Goal: Check status: Check status

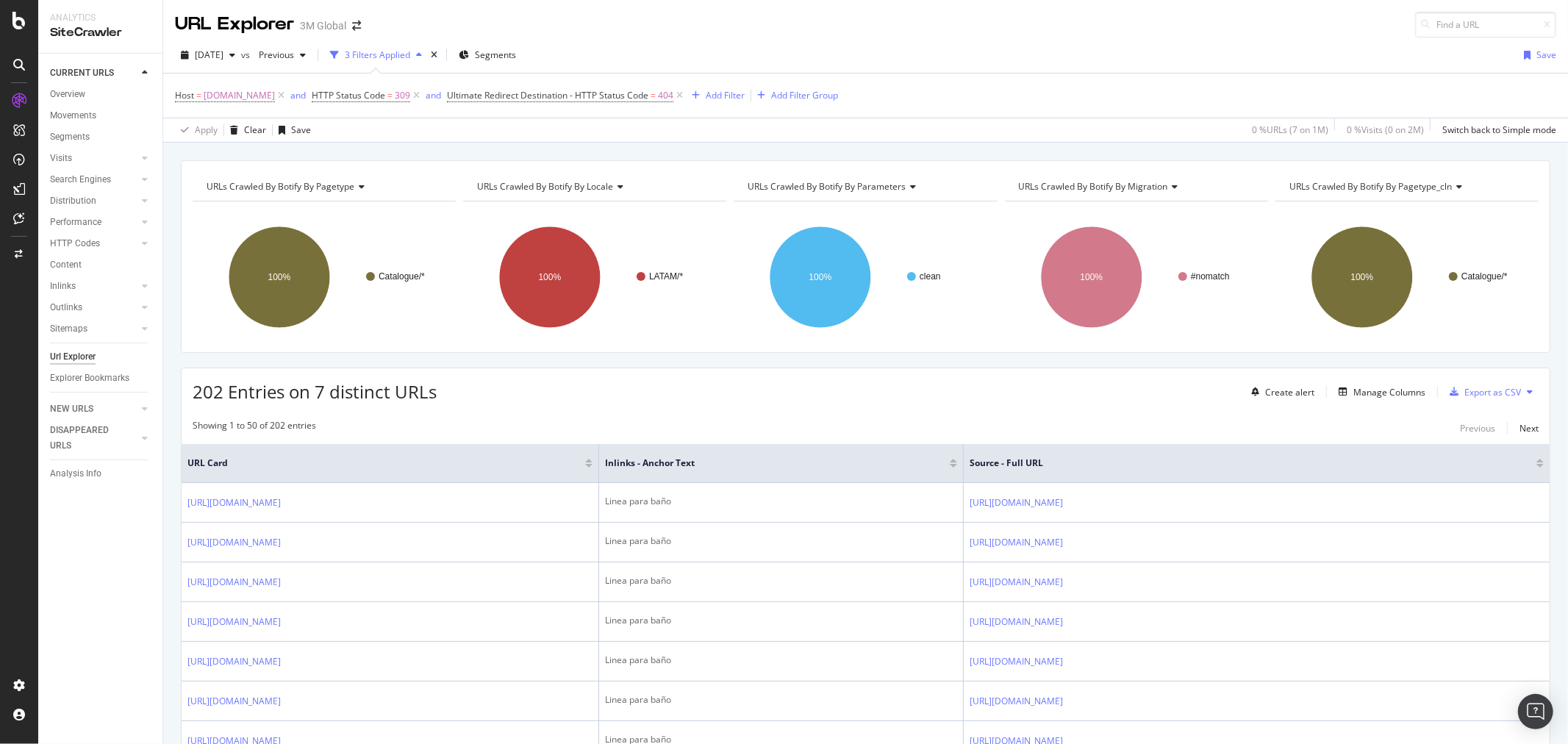
scroll to position [81, 0]
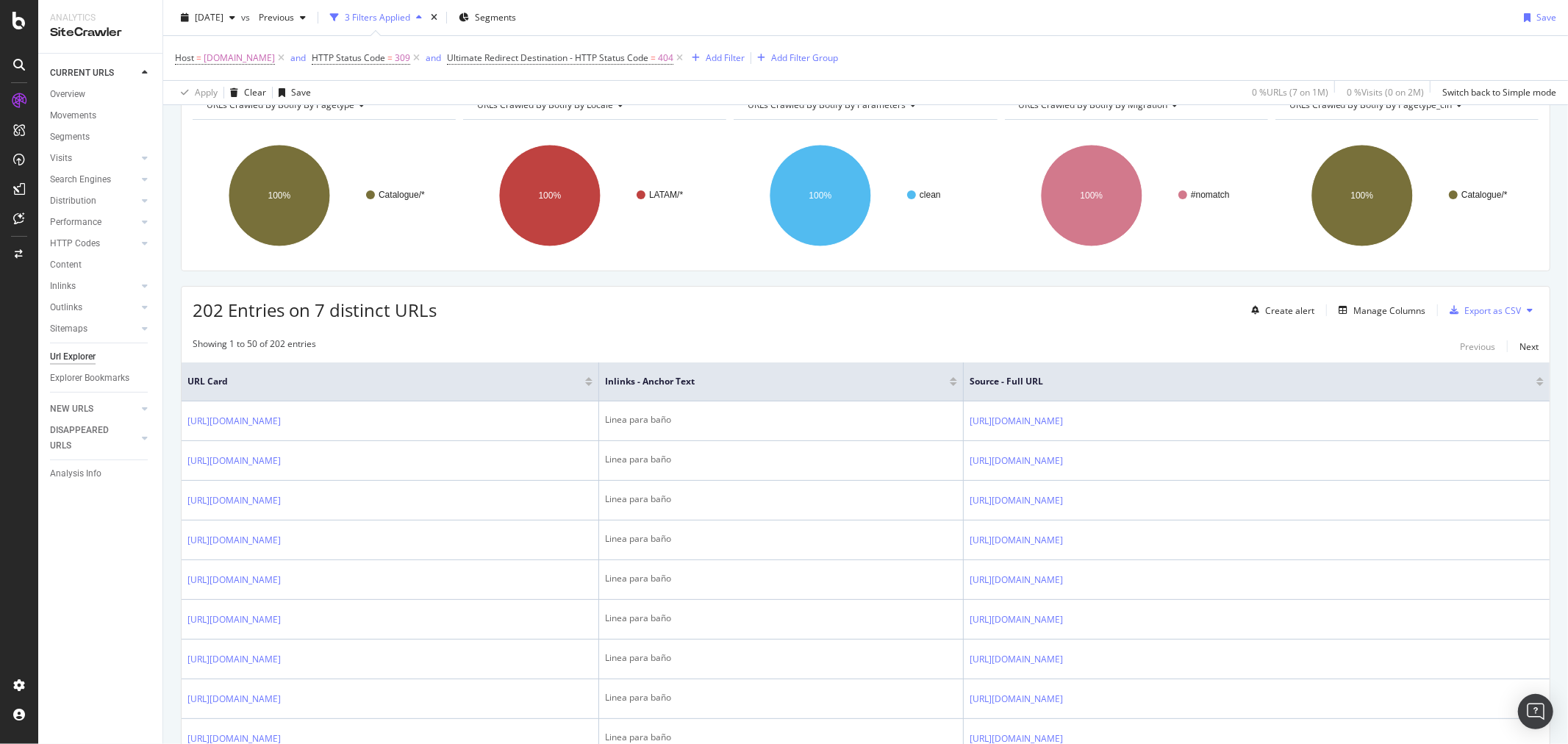
click at [464, 248] on rect "A chart." at bounding box center [595, 195] width 263 height 128
click at [440, 13] on div "times" at bounding box center [434, 18] width 13 height 15
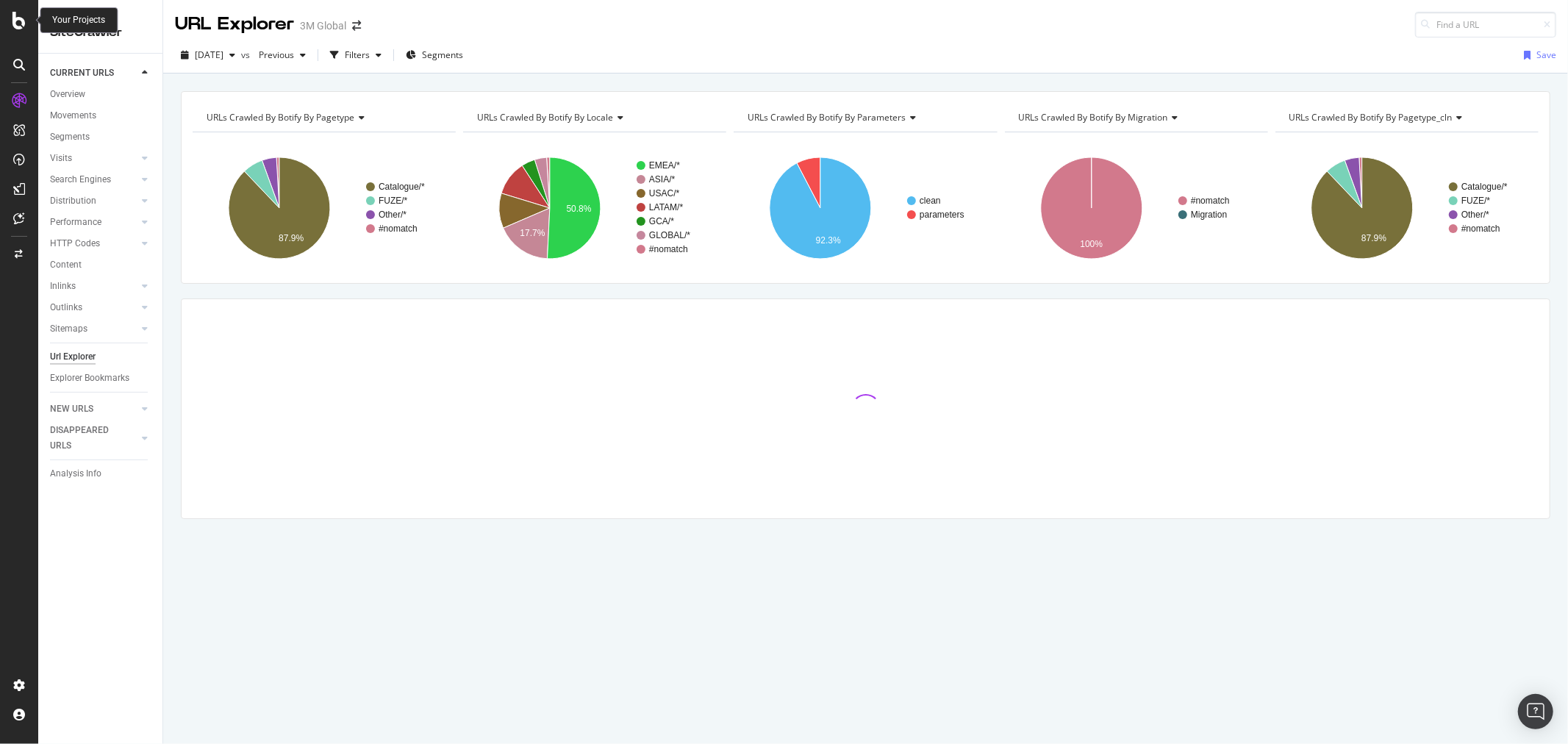
click at [13, 20] on icon at bounding box center [19, 21] width 13 height 18
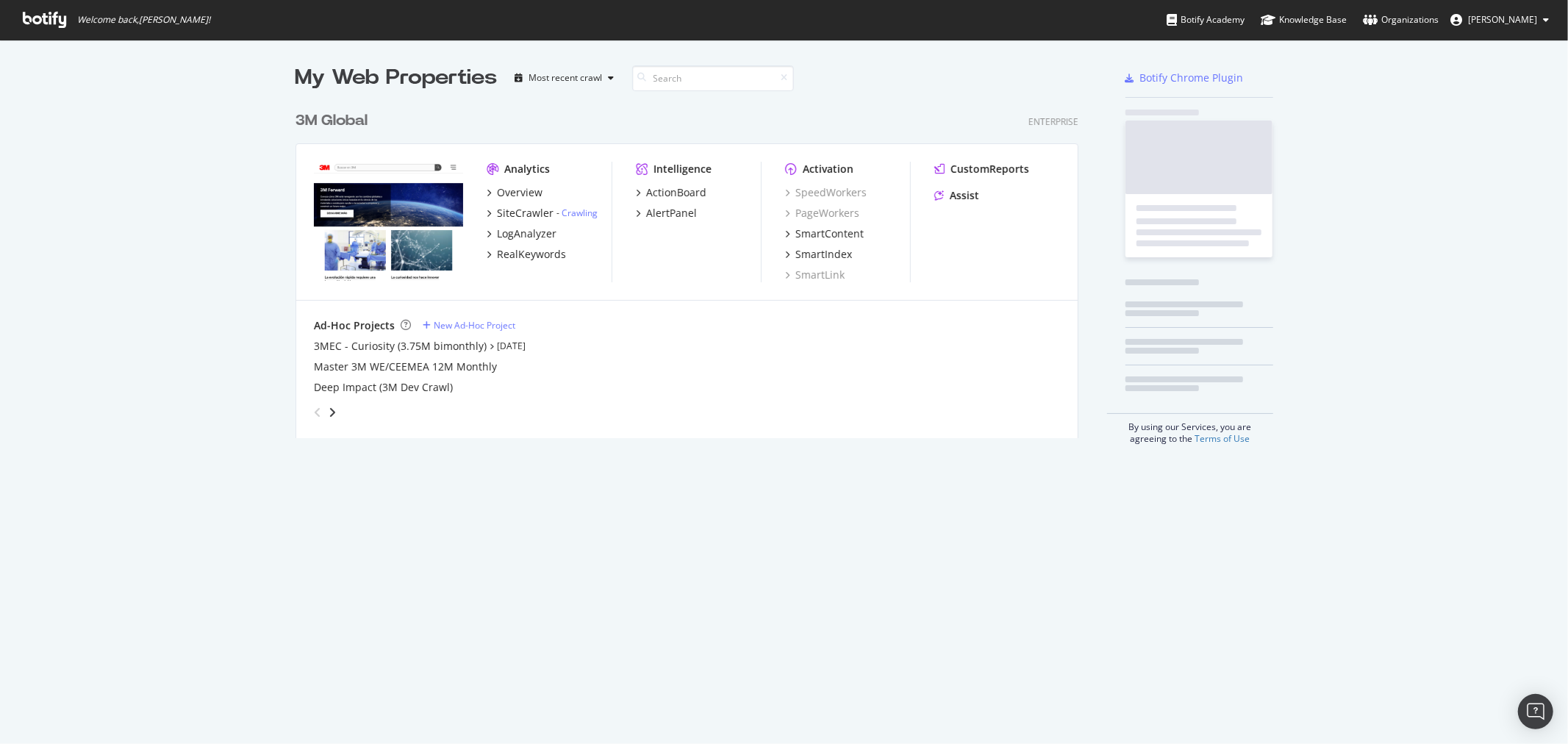
scroll to position [732, 1544]
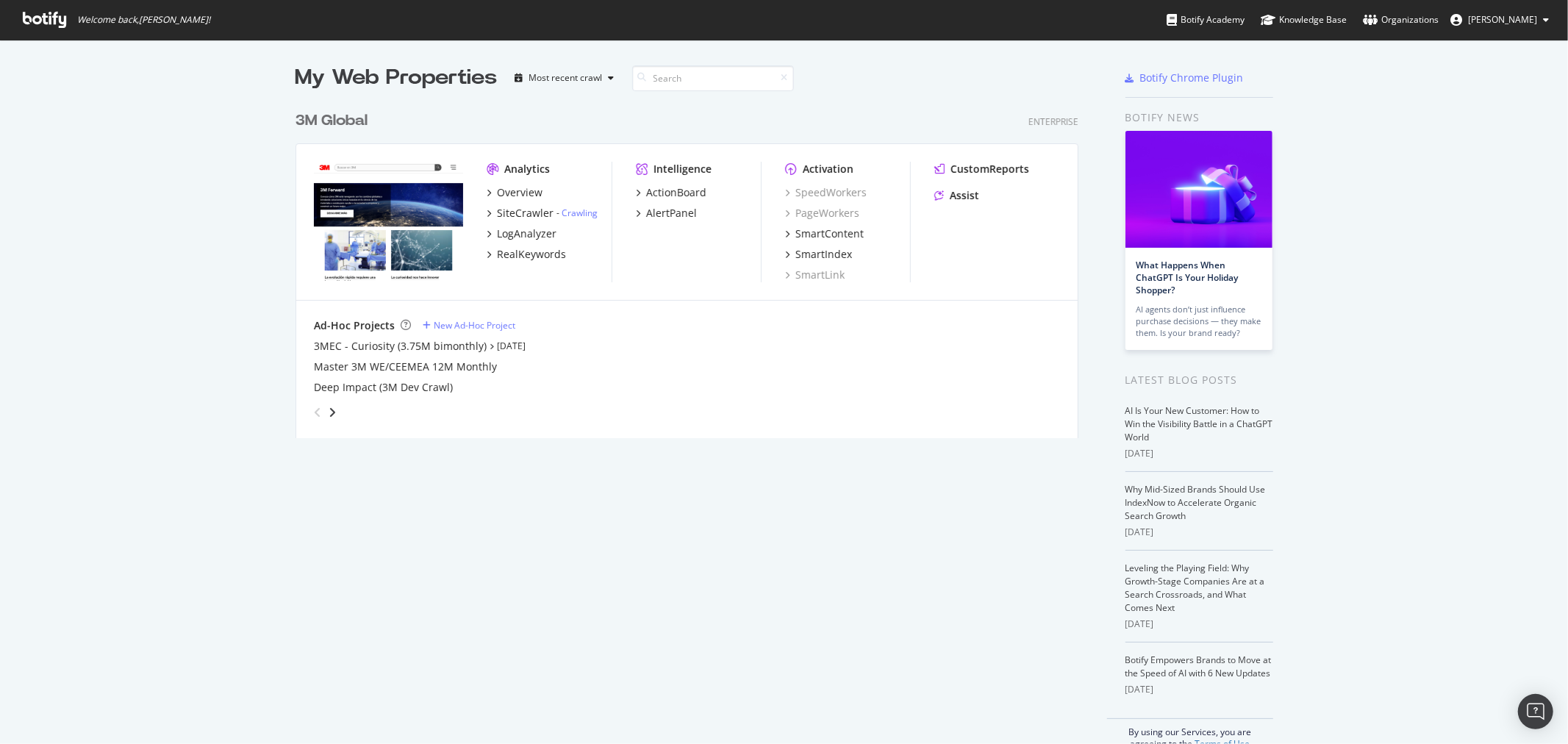
click at [344, 119] on div "3M Global" at bounding box center [331, 121] width 72 height 22
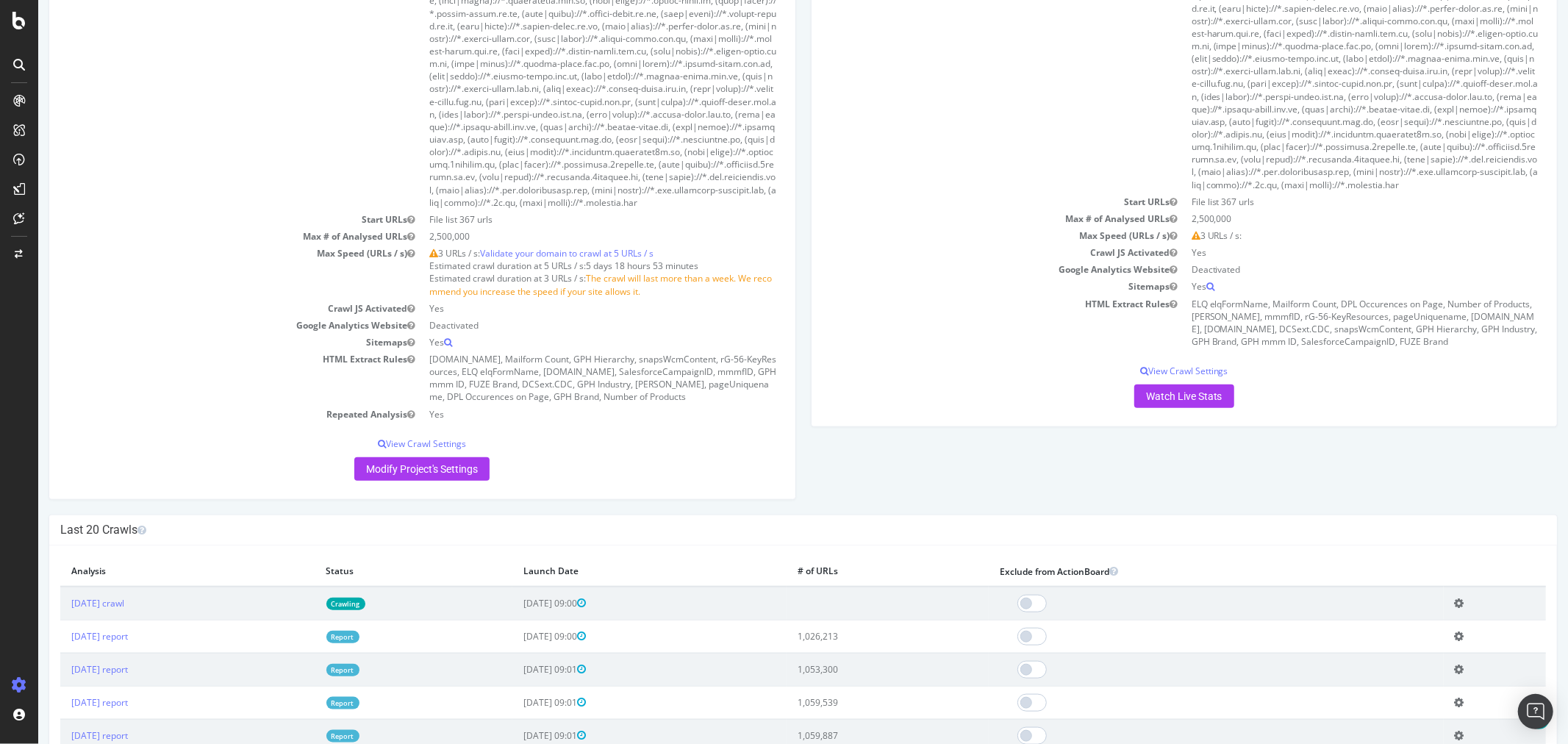
scroll to position [1225, 0]
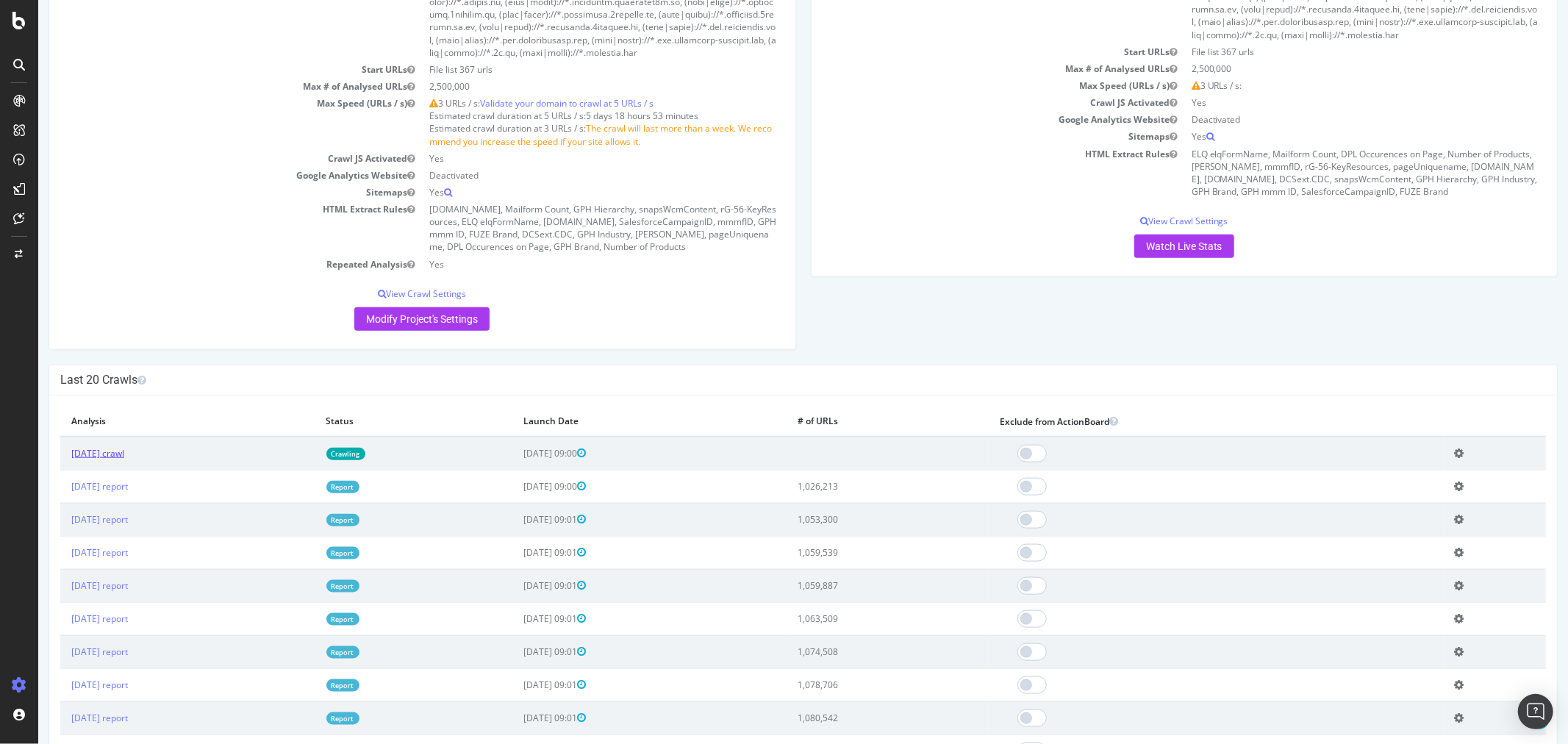
click at [124, 460] on link "[DATE] crawl" at bounding box center [97, 453] width 53 height 13
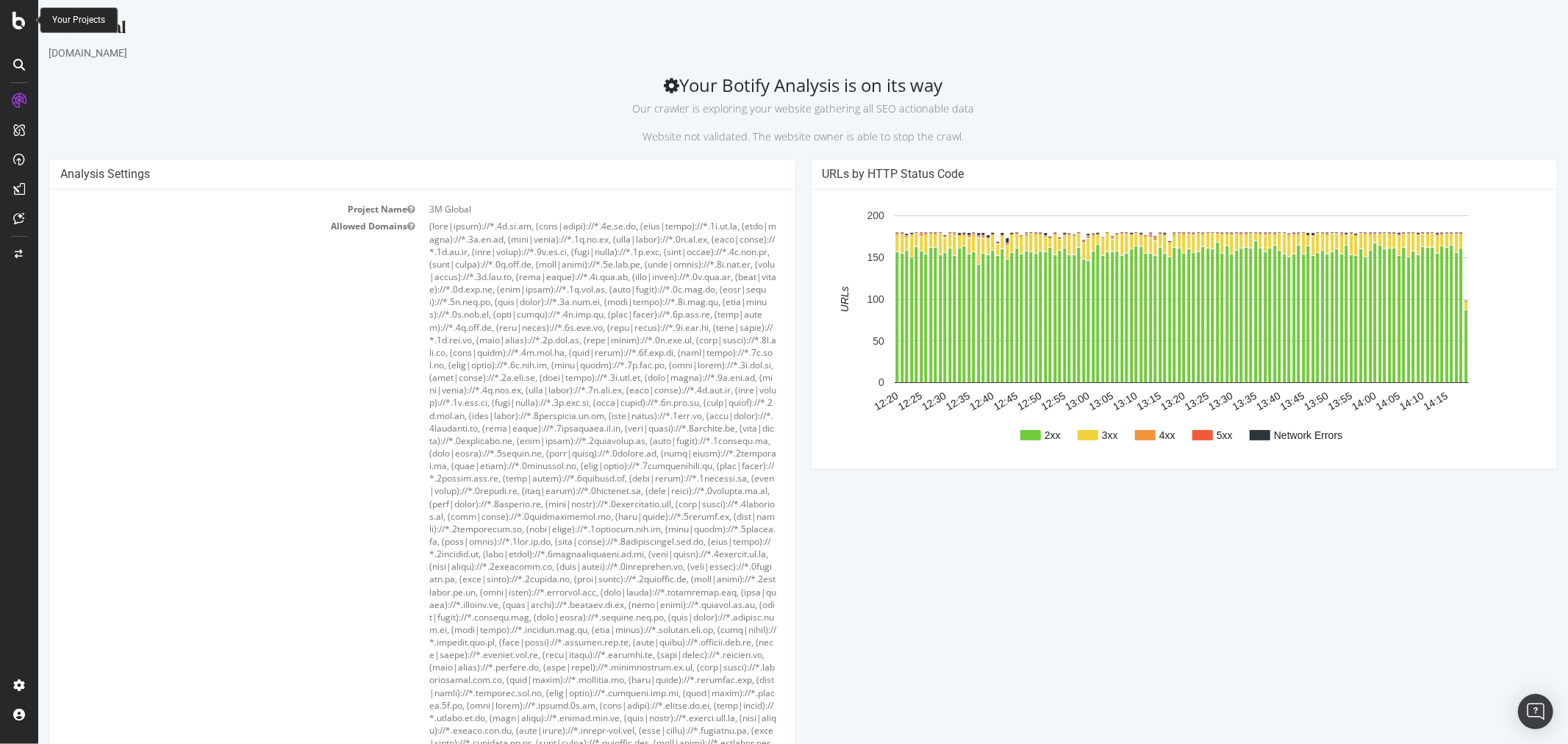
click at [16, 19] on icon at bounding box center [19, 21] width 13 height 18
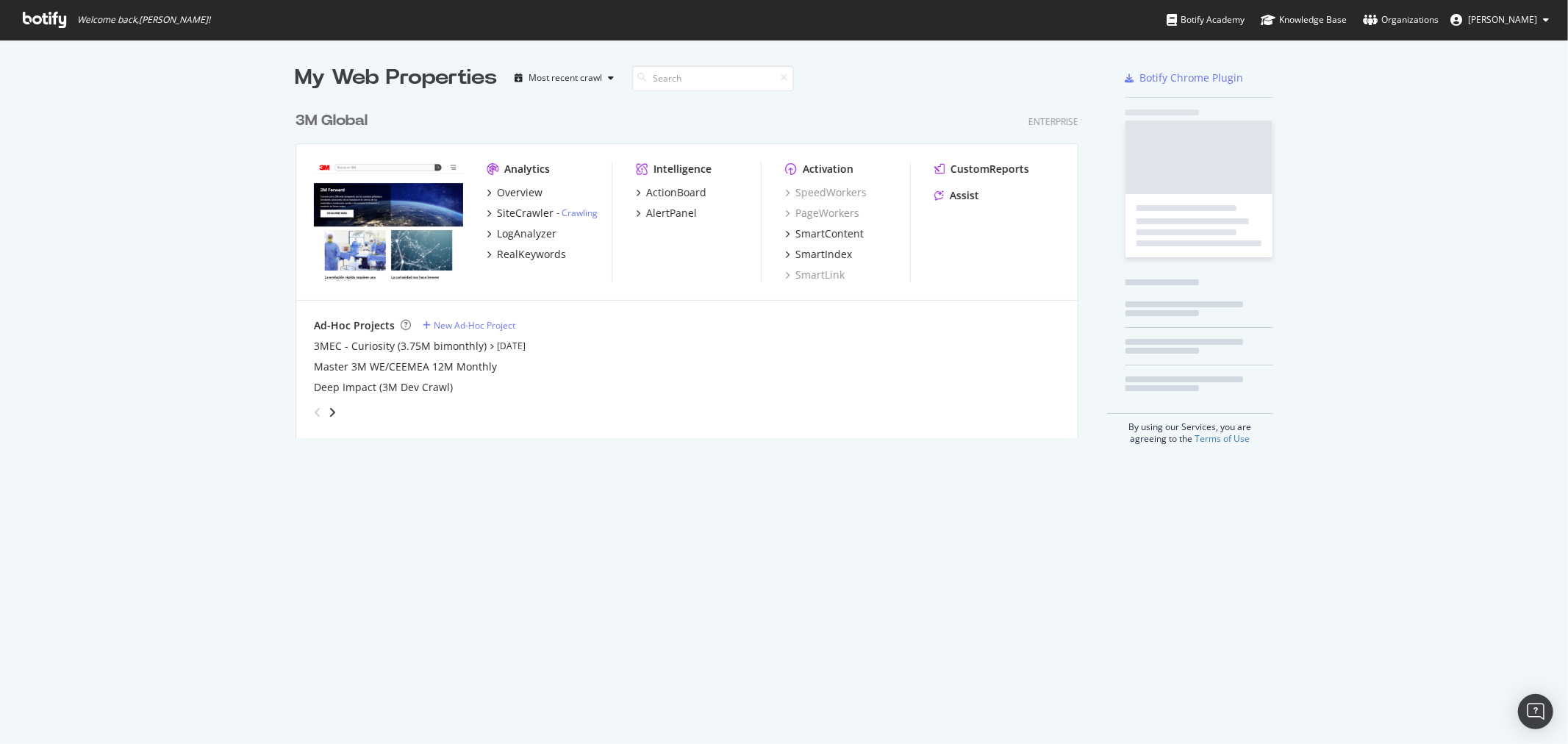
scroll to position [732, 1544]
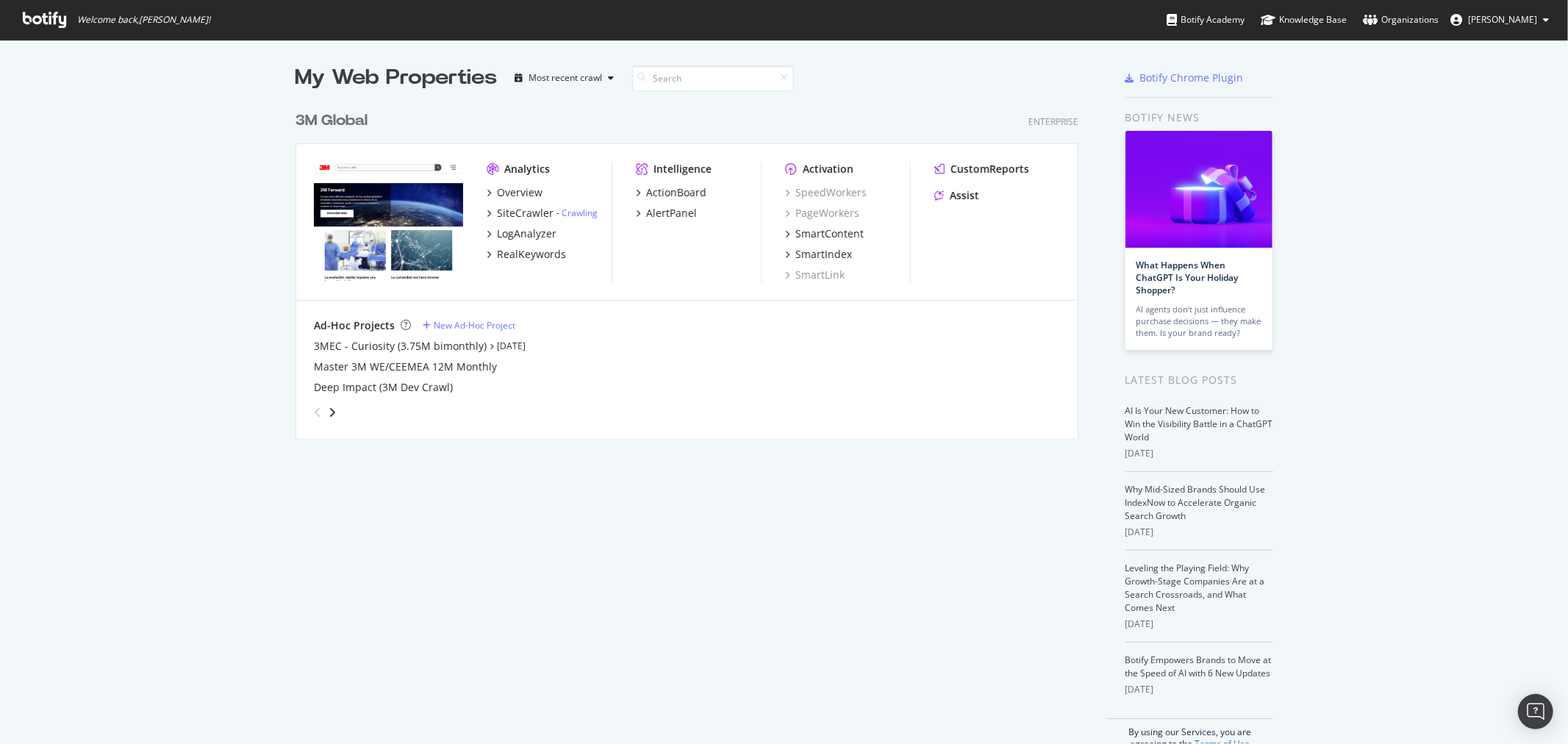
click at [322, 112] on div "3M Global" at bounding box center [331, 121] width 72 height 22
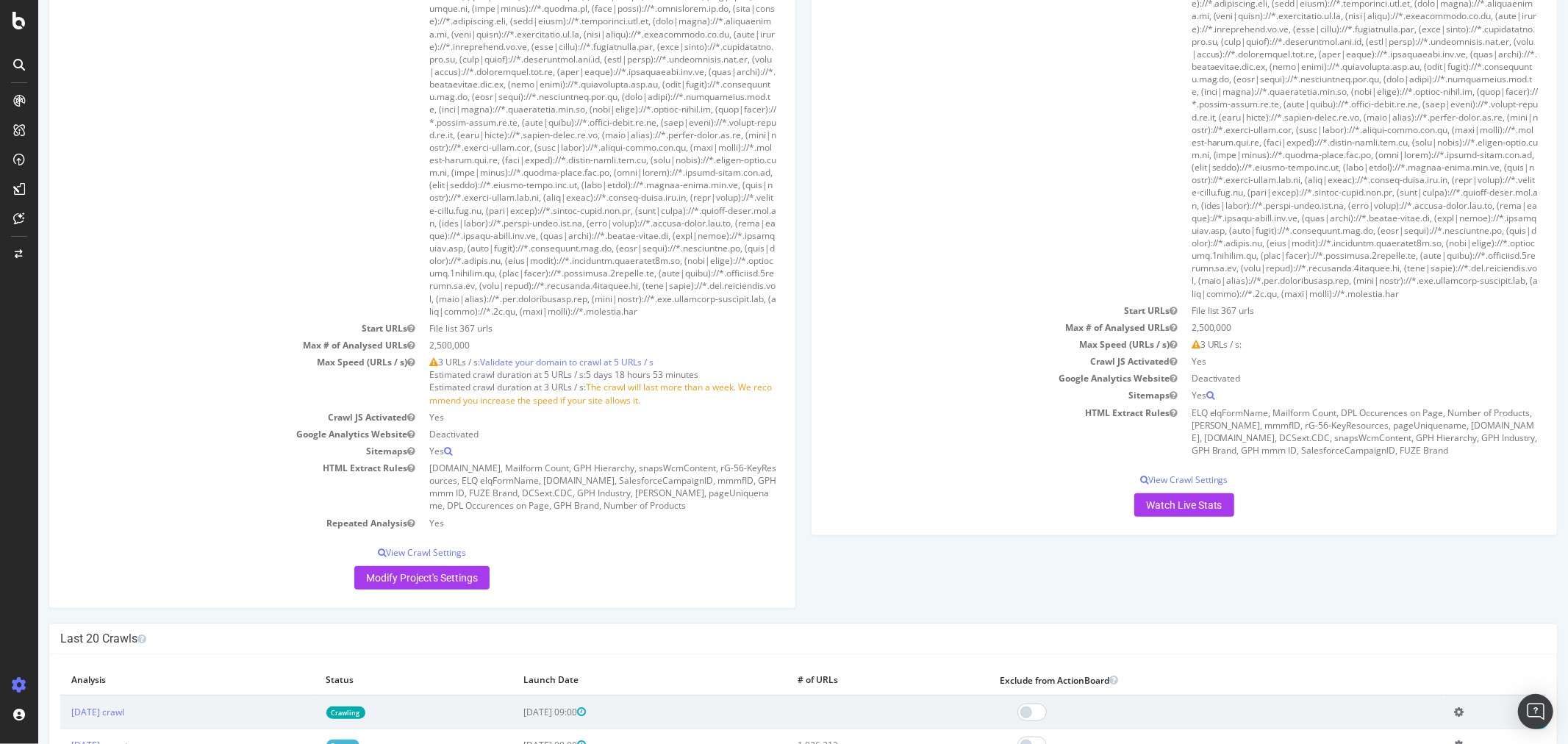
scroll to position [1144, 0]
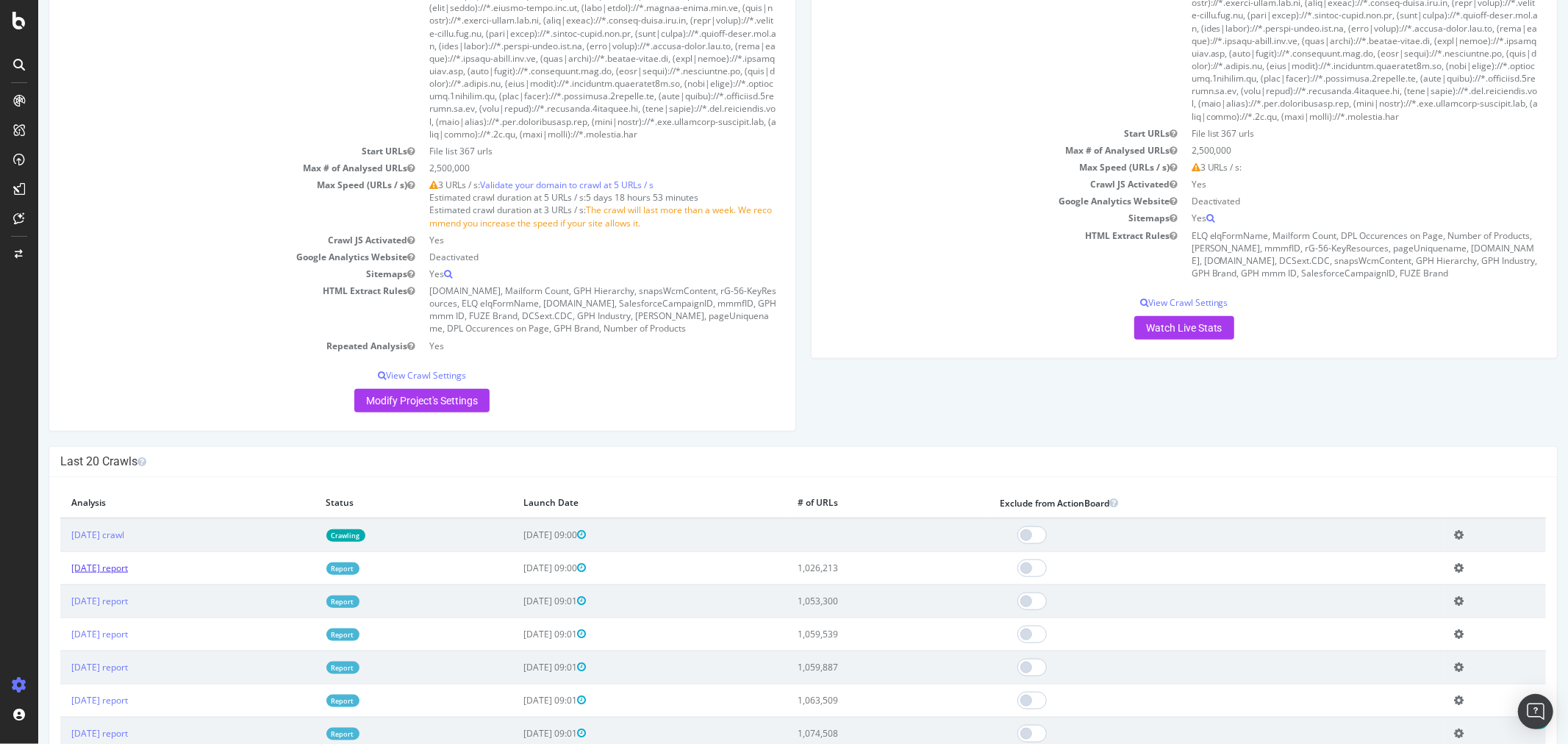
click at [128, 575] on link "[DATE] report" at bounding box center [99, 568] width 57 height 13
